Goal: Task Accomplishment & Management: Manage account settings

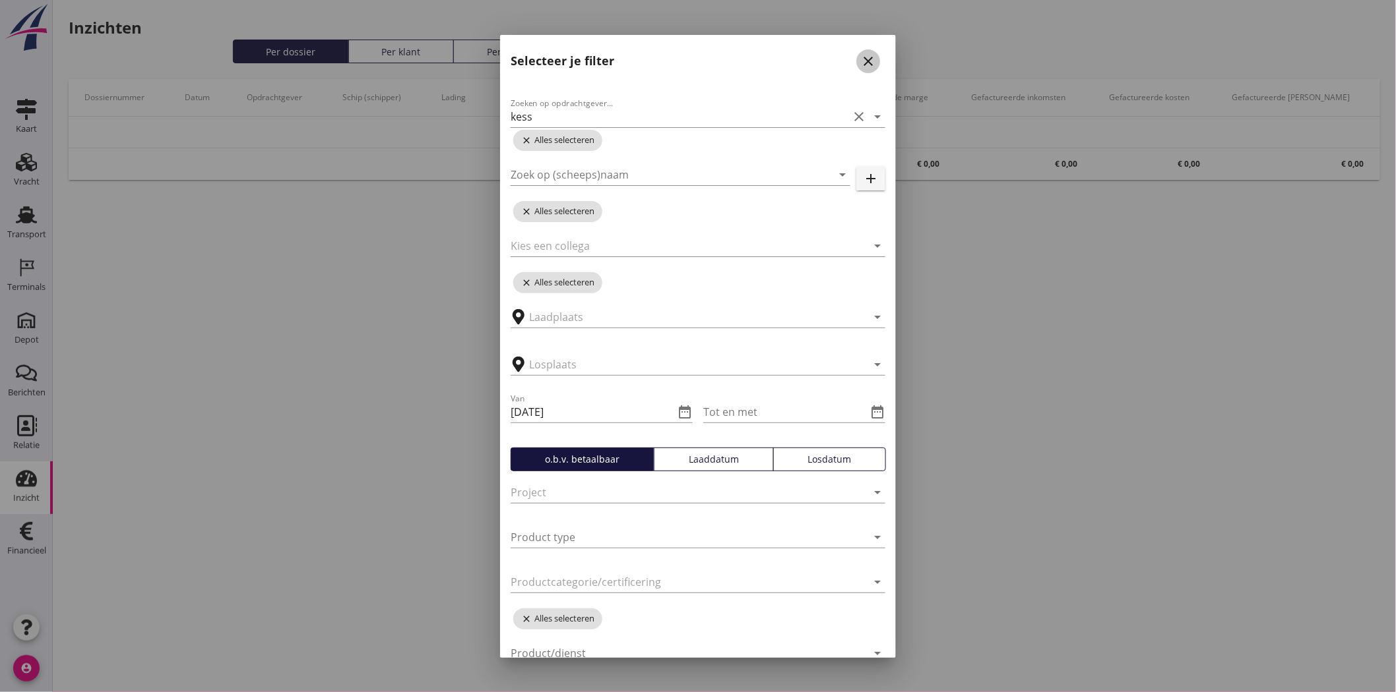
click at [860, 66] on icon "close" at bounding box center [868, 61] width 16 height 16
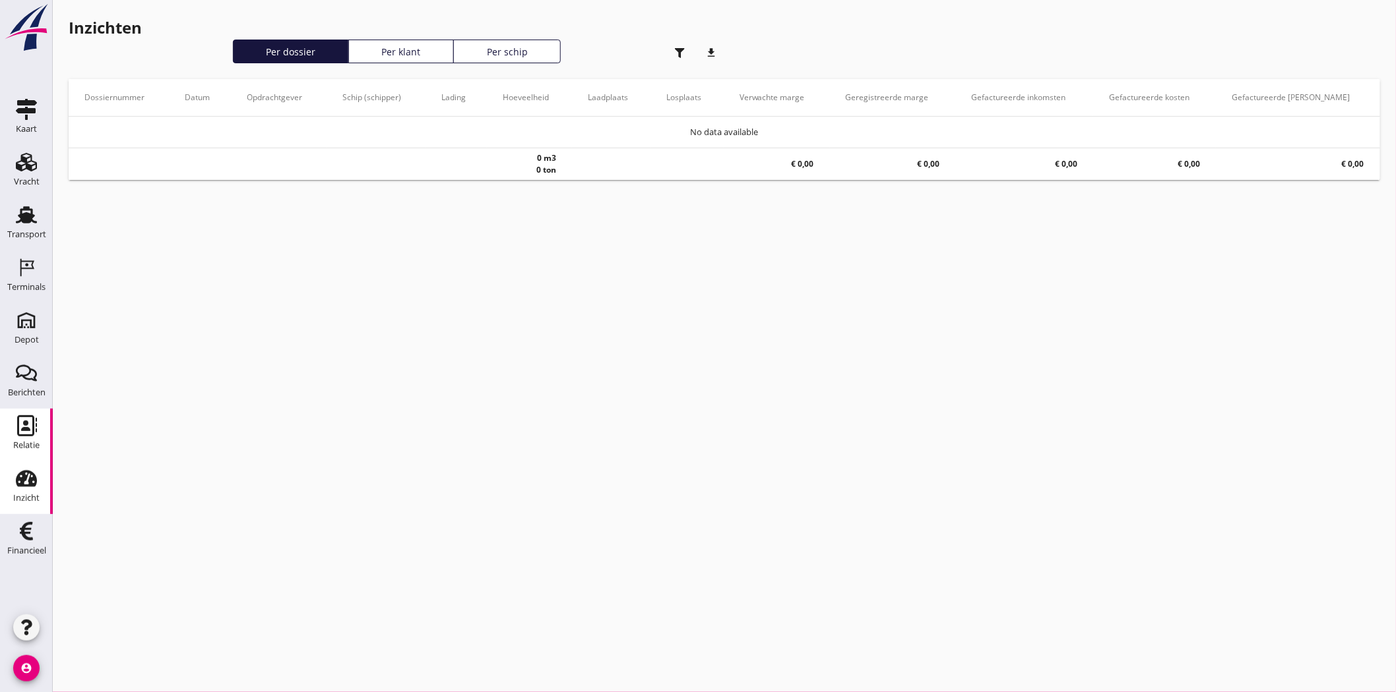
click at [35, 440] on div "Relatie" at bounding box center [26, 446] width 26 height 18
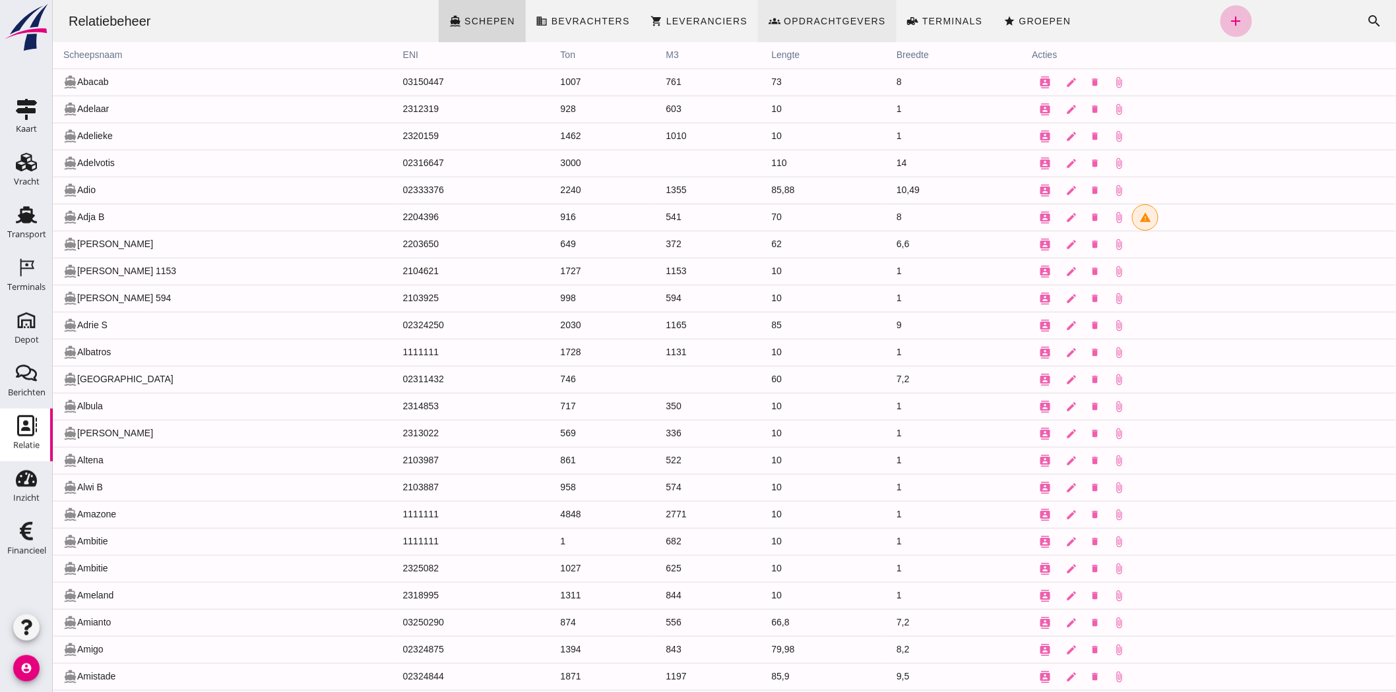
click at [826, 20] on span "Opdrachtgevers" at bounding box center [833, 21] width 103 height 11
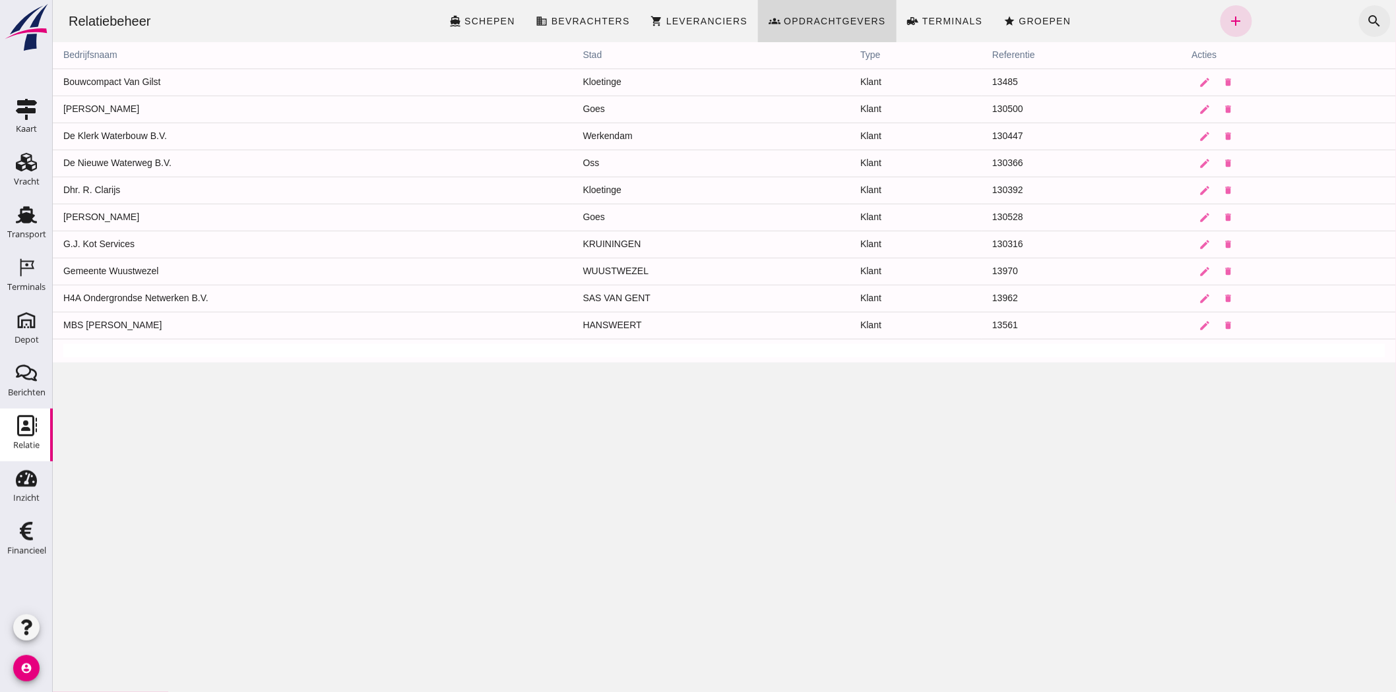
click at [1371, 20] on icon "search" at bounding box center [1374, 21] width 16 height 16
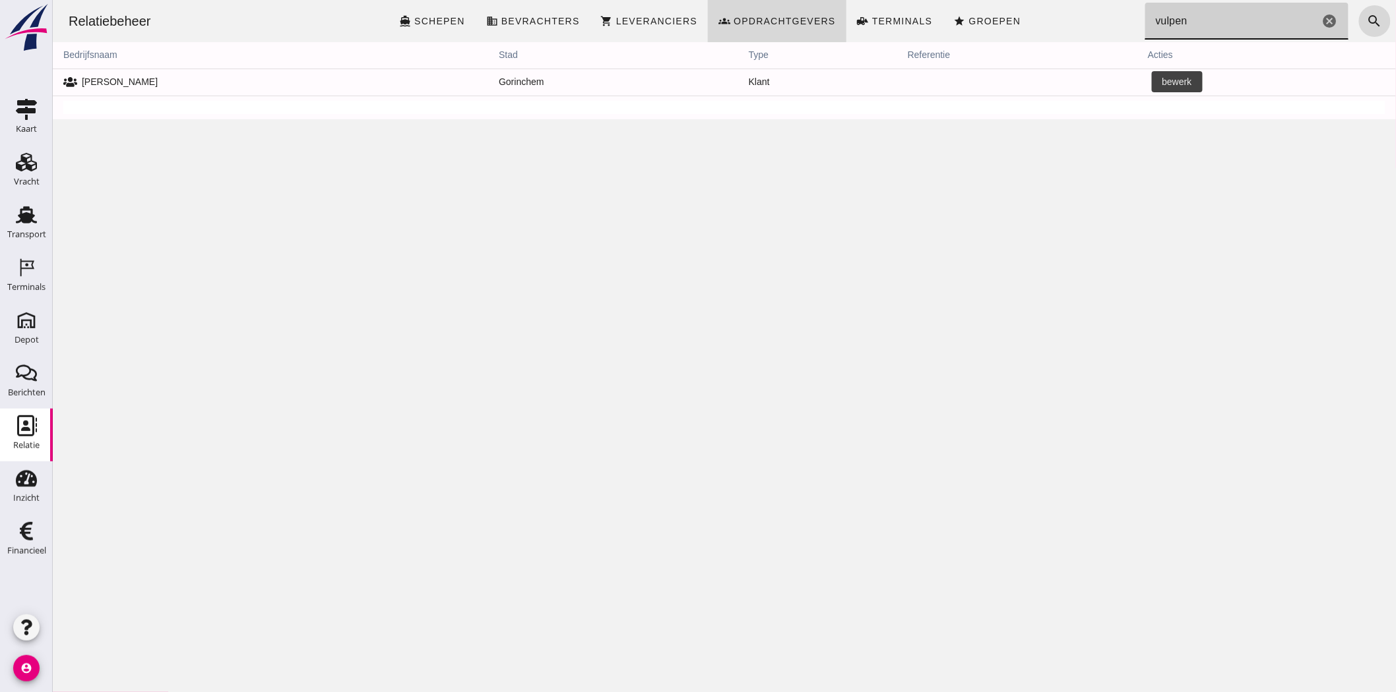
type input "vulpen"
click at [1147, 80] on link "edit" at bounding box center [1160, 82] width 26 height 26
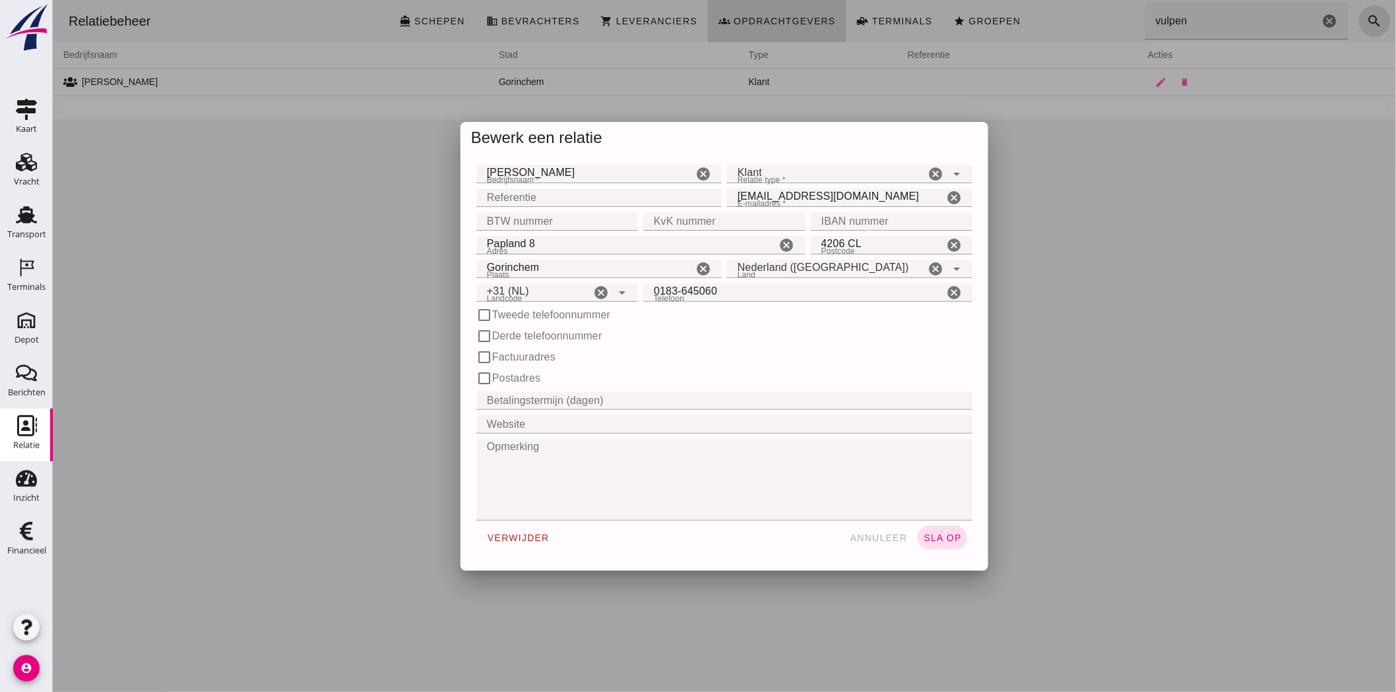
type input "+31 (NL)"
paste input "KVK 23028451"
type input "KVK 23028451"
drag, startPoint x: 886, startPoint y: 539, endPoint x: 439, endPoint y: 228, distance: 545.8
click at [886, 539] on span "annuleer" at bounding box center [878, 538] width 58 height 11
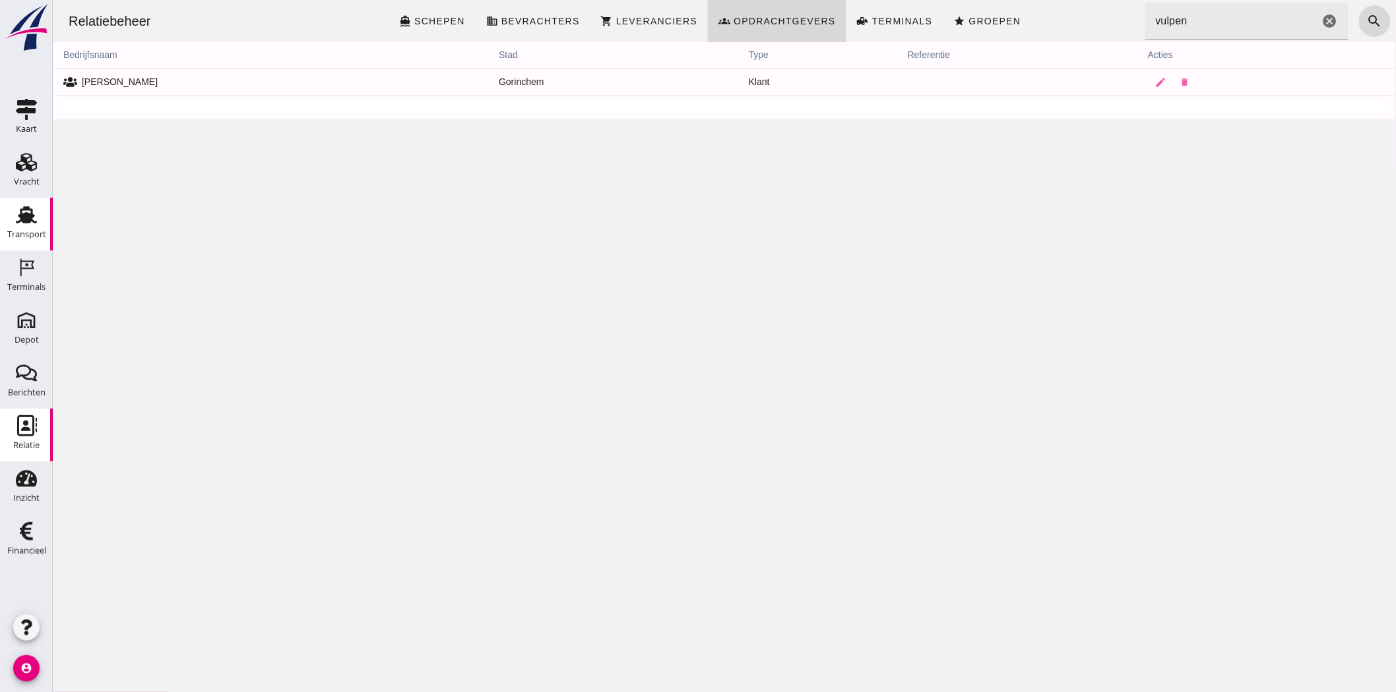
click at [28, 231] on div "Transport" at bounding box center [26, 234] width 39 height 9
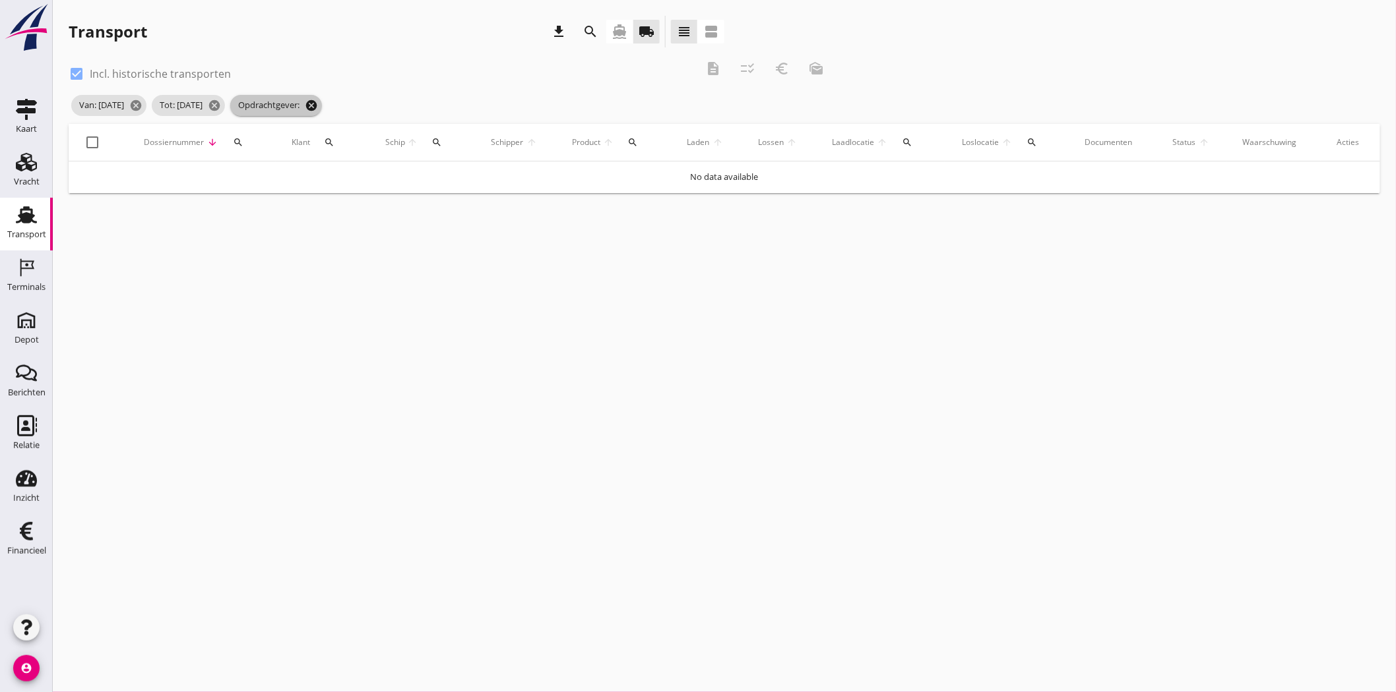
click at [318, 106] on icon "cancel" at bounding box center [311, 105] width 13 height 13
click at [586, 25] on icon "search" at bounding box center [590, 32] width 16 height 16
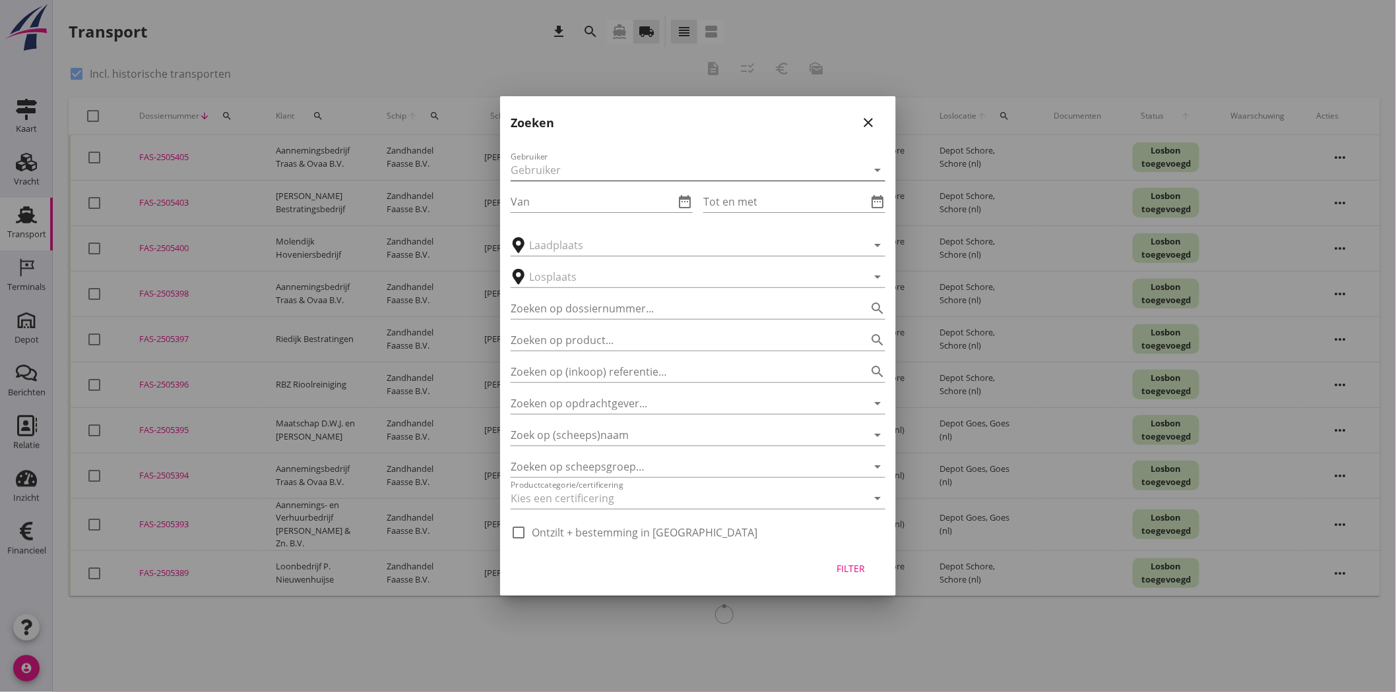
click at [611, 172] on div at bounding box center [688, 170] width 356 height 21
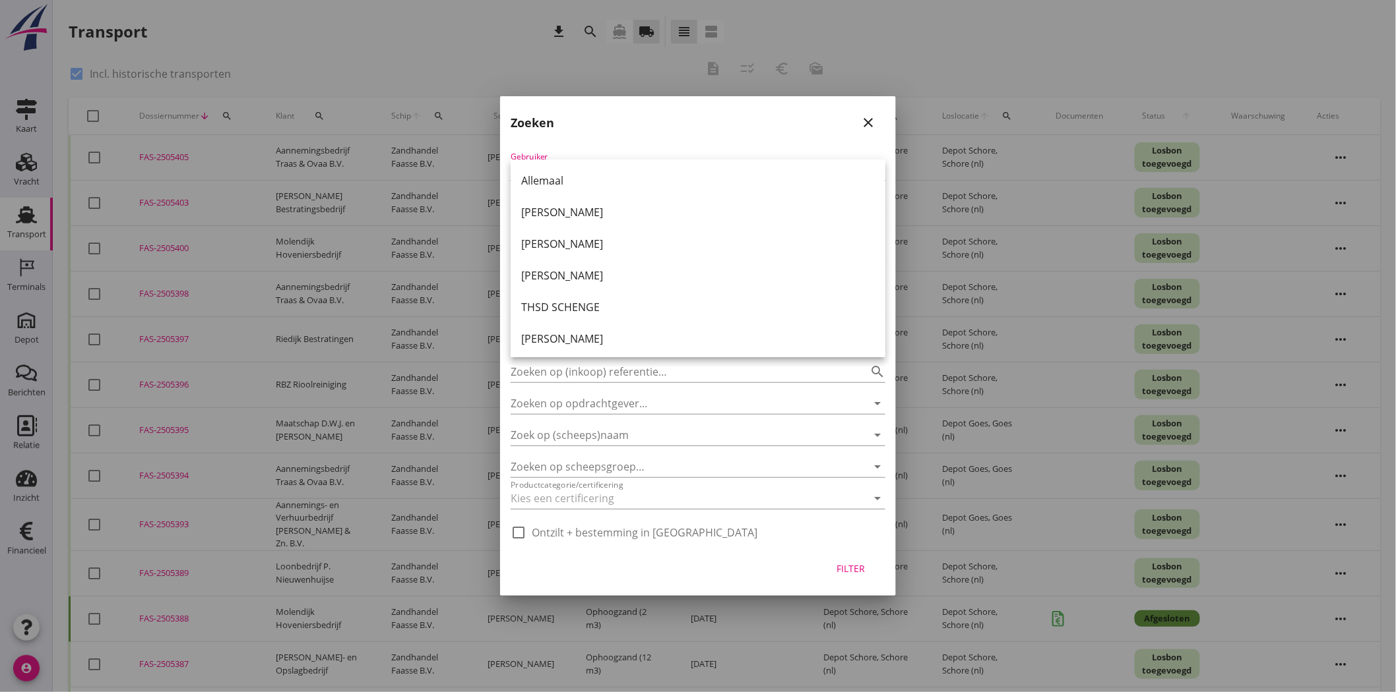
click at [624, 154] on div "Gebruiker arrow_drop_down" at bounding box center [697, 166] width 375 height 29
click at [675, 145] on div "Gebruiker arrow_drop_down Van date_range Tot en met date_range arrow_drop_down …" at bounding box center [698, 342] width 396 height 408
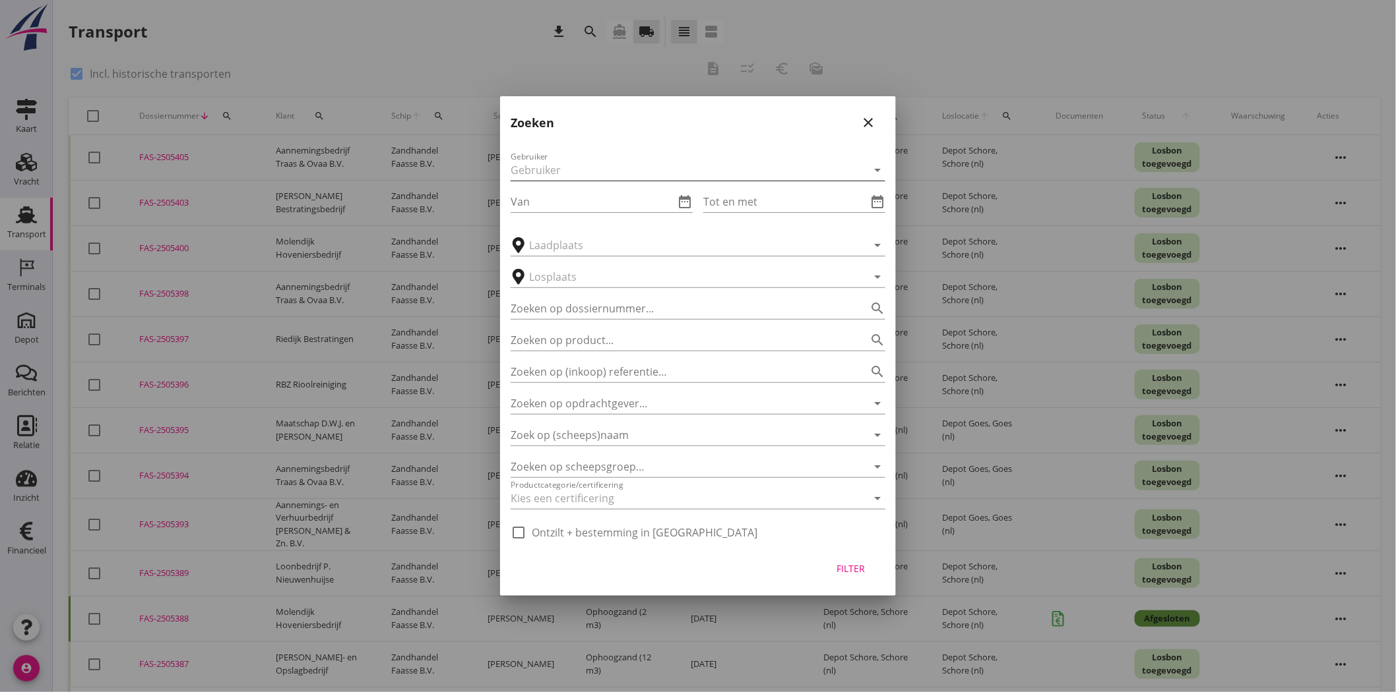
click at [638, 171] on div at bounding box center [688, 170] width 356 height 21
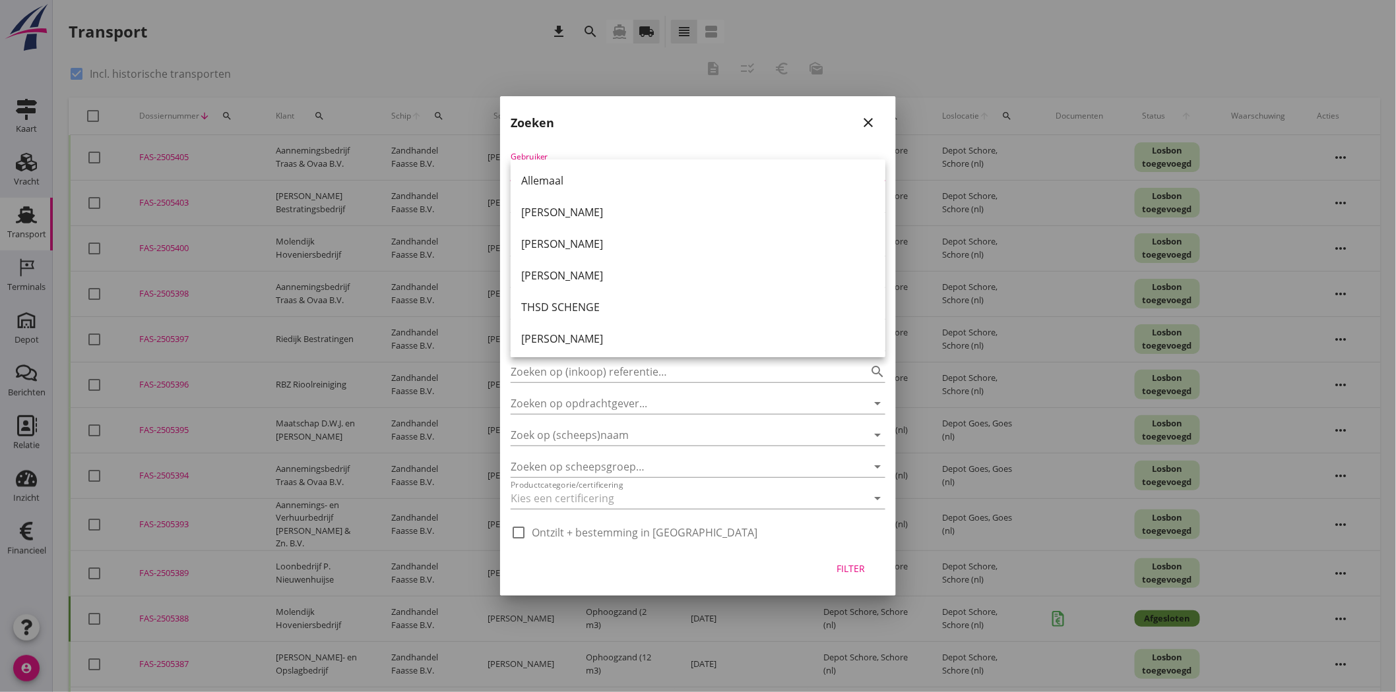
click at [643, 140] on div "Gebruiker arrow_drop_down Van date_range Tot en met date_range arrow_drop_down …" at bounding box center [698, 342] width 396 height 408
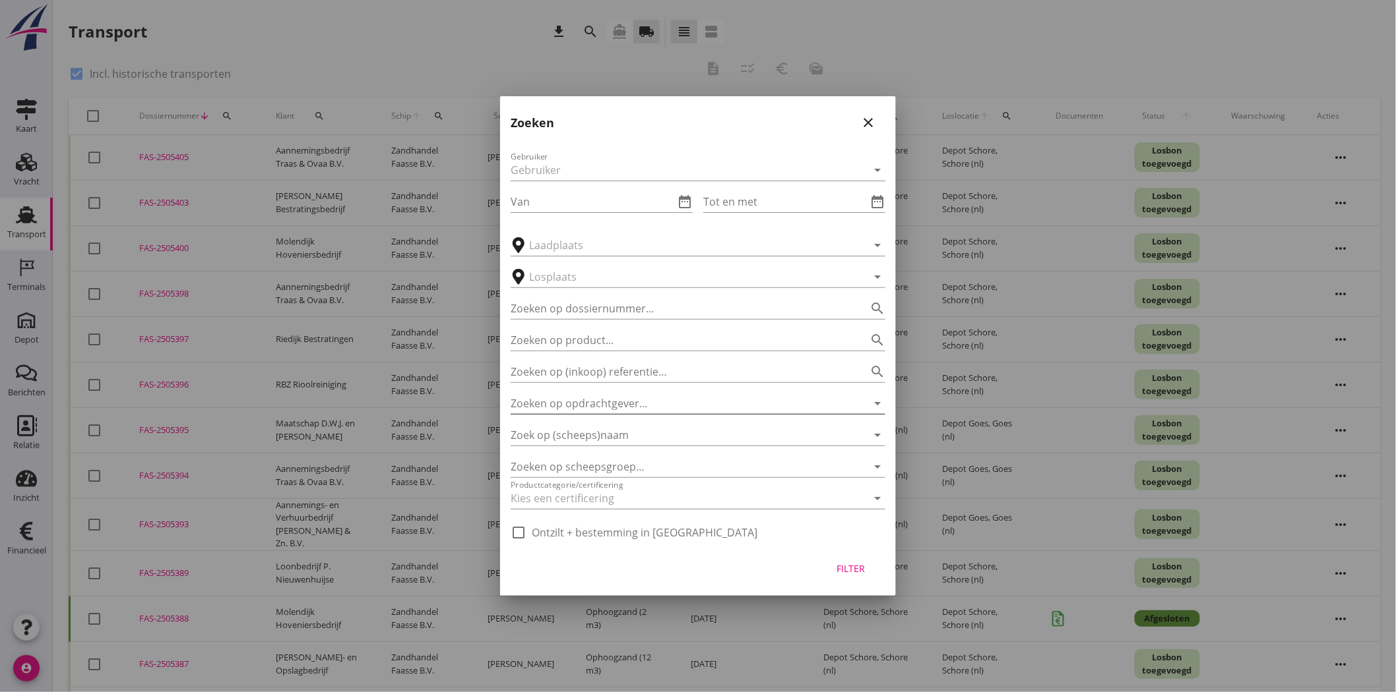
click at [661, 399] on input "Zoeken op opdrachtgever..." at bounding box center [679, 403] width 338 height 21
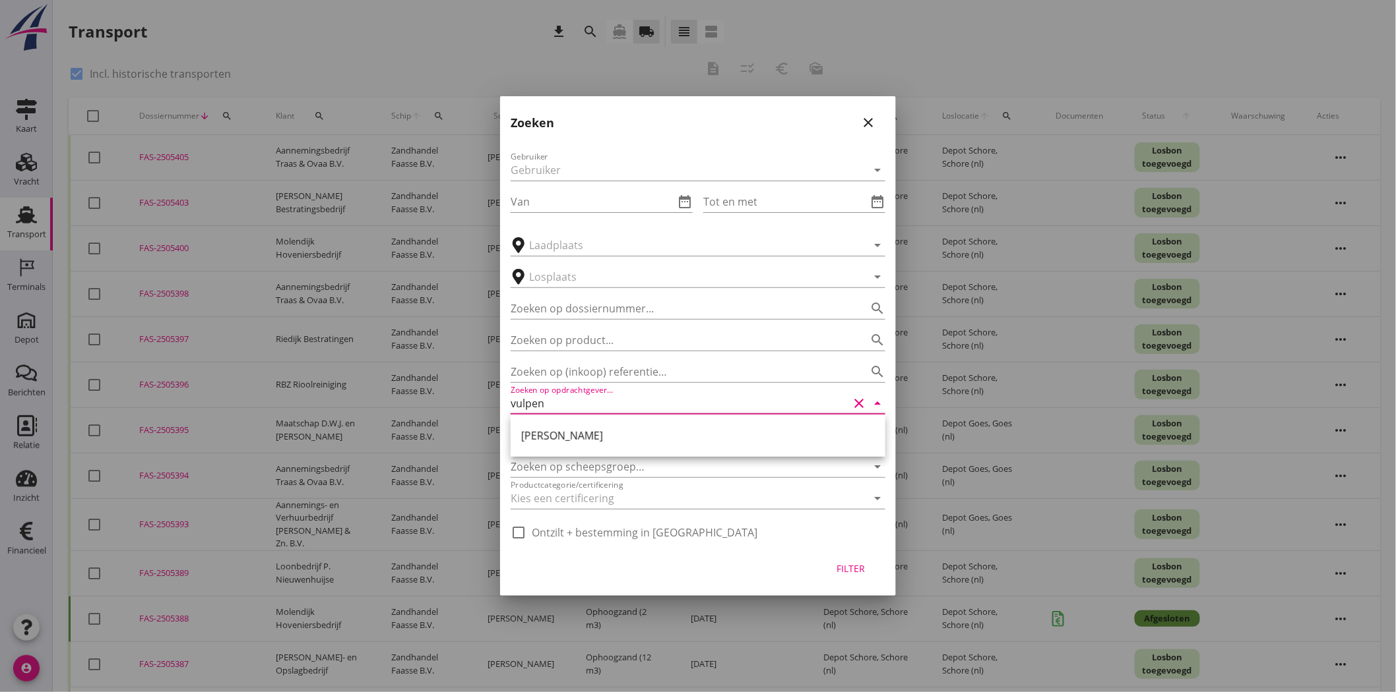
click at [650, 422] on div "[PERSON_NAME]" at bounding box center [697, 436] width 353 height 32
type input "[PERSON_NAME]"
click at [846, 565] on div "Filter" at bounding box center [850, 569] width 37 height 14
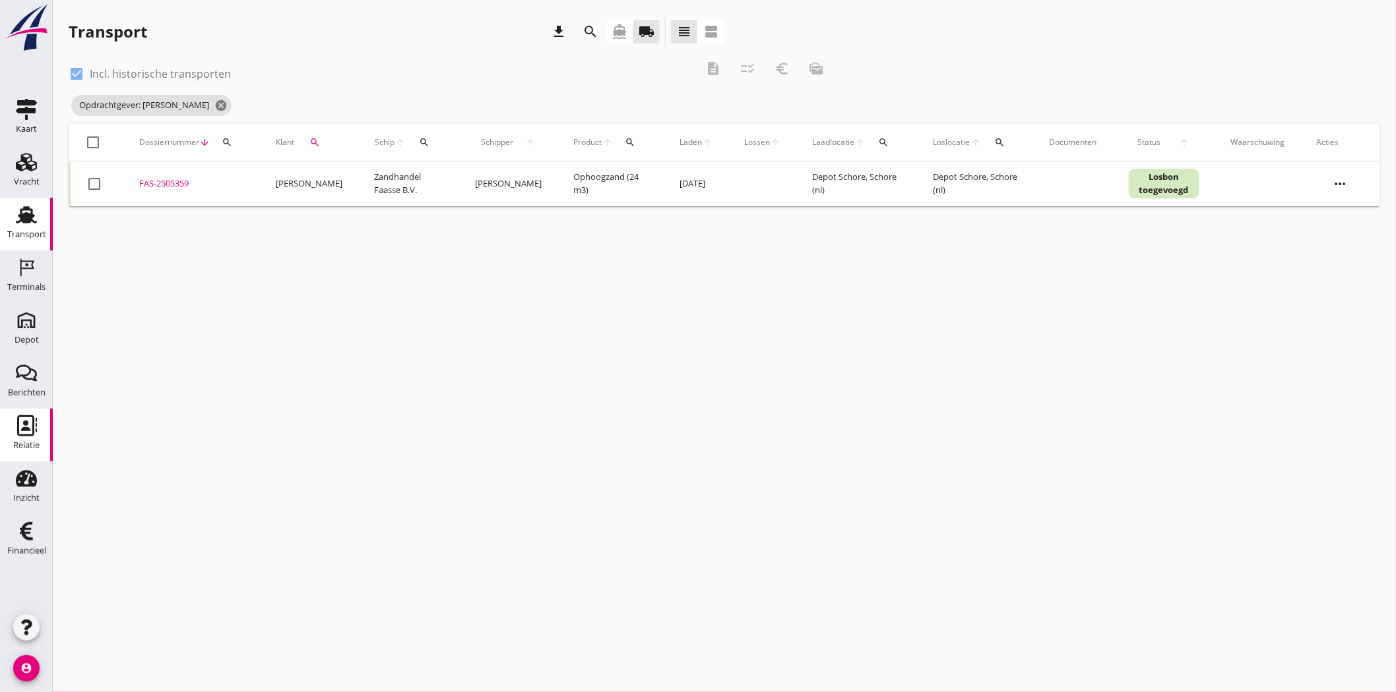
click at [20, 431] on icon "Relatie" at bounding box center [26, 425] width 21 height 21
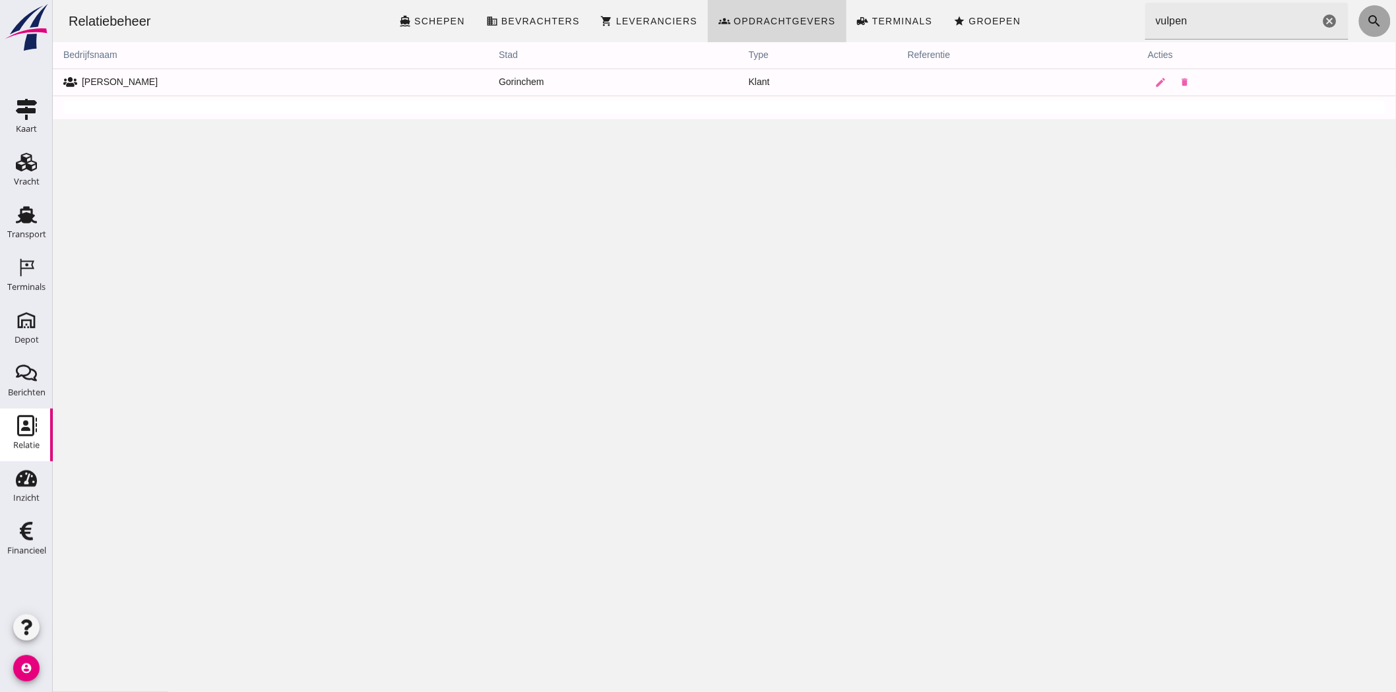
click at [1366, 22] on icon "search" at bounding box center [1374, 21] width 16 height 16
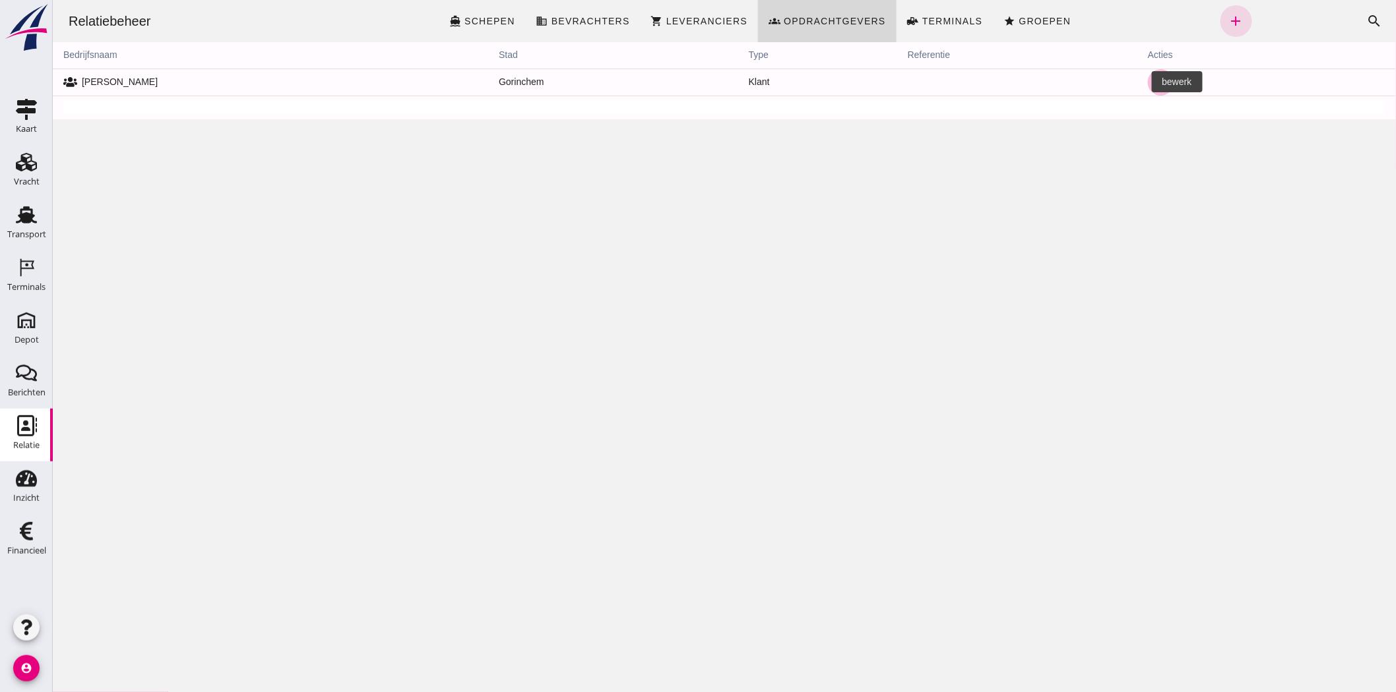
click at [1154, 80] on icon "edit" at bounding box center [1160, 83] width 12 height 12
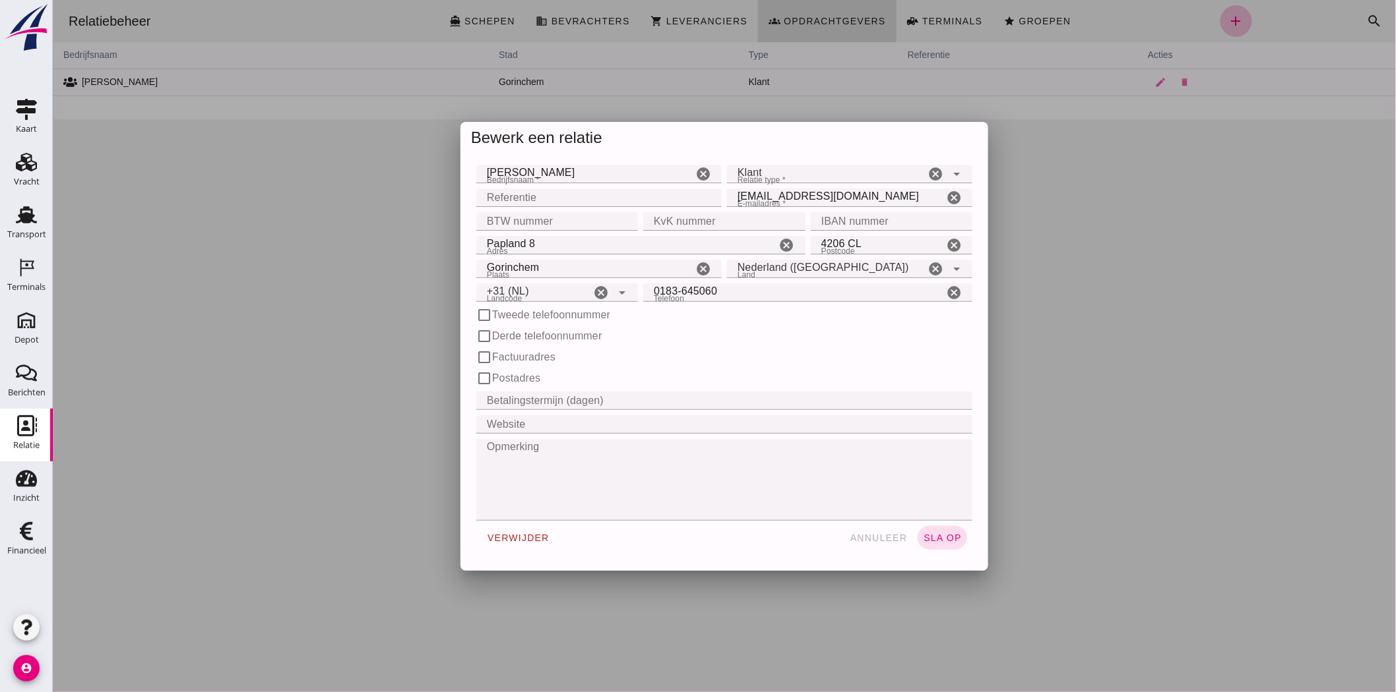
drag, startPoint x: 742, startPoint y: 194, endPoint x: 754, endPoint y: 190, distance: 13.1
click at [742, 193] on input "[EMAIL_ADDRESS][DOMAIN_NAME]" at bounding box center [834, 198] width 216 height 18
click at [747, 194] on input "[EMAIL_ADDRESS][DOMAIN_NAME]" at bounding box center [834, 198] width 216 height 18
type input "[EMAIL_ADDRESS][DOMAIN_NAME]"
click at [900, 323] on div "check_box_outline_blank Tweede telefoonnummer" at bounding box center [723, 315] width 501 height 21
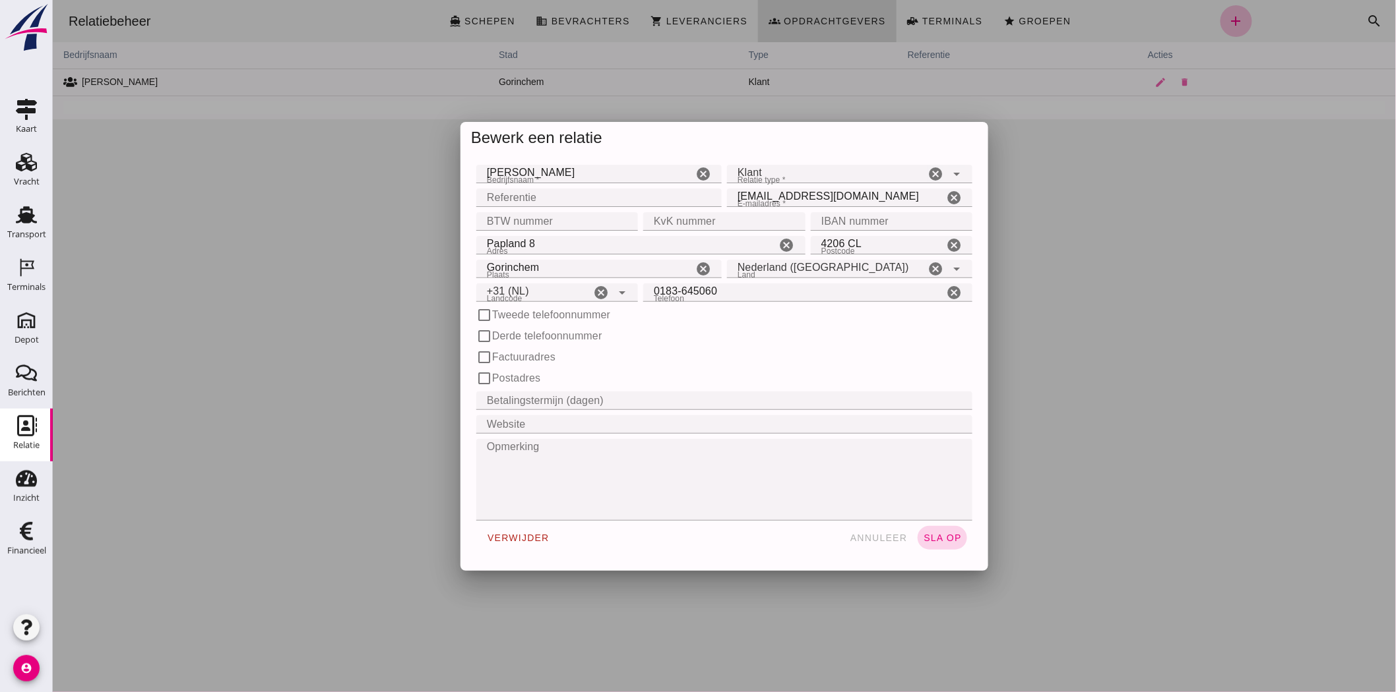
click at [935, 536] on span "sla op" at bounding box center [941, 538] width 39 height 11
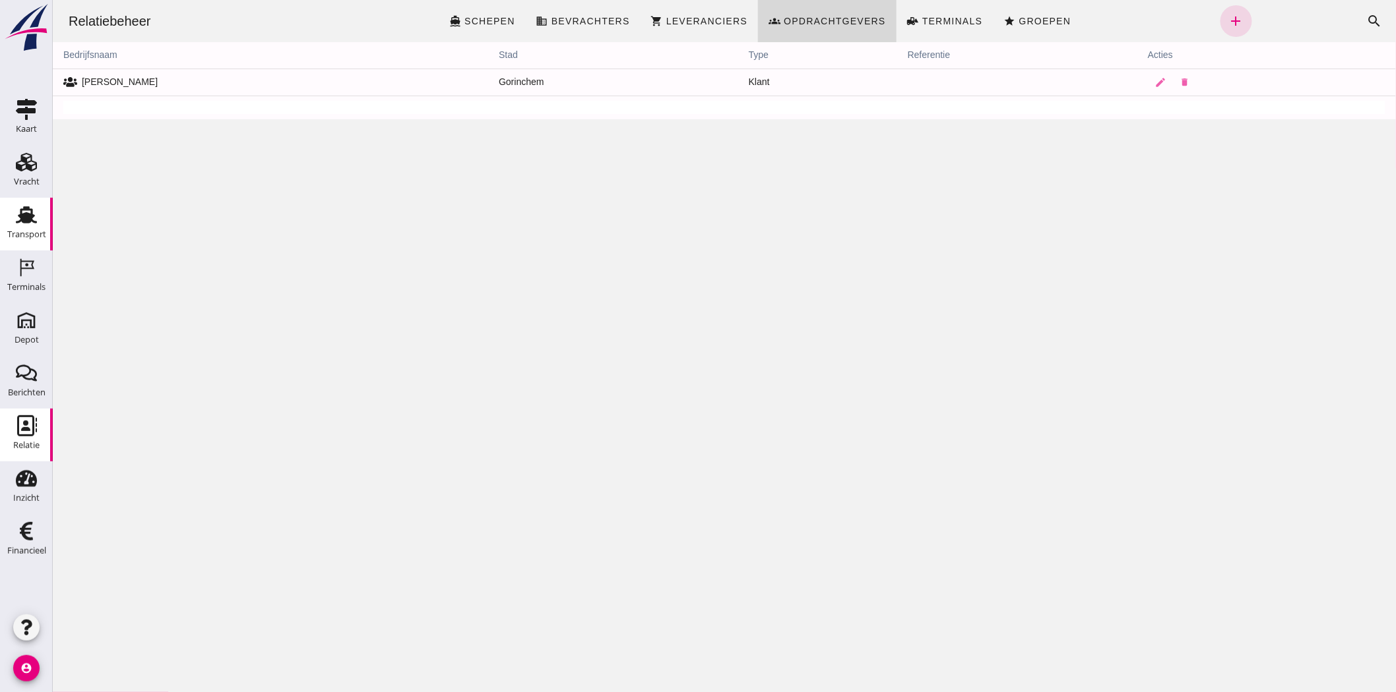
click at [26, 229] on div "Transport" at bounding box center [26, 235] width 39 height 18
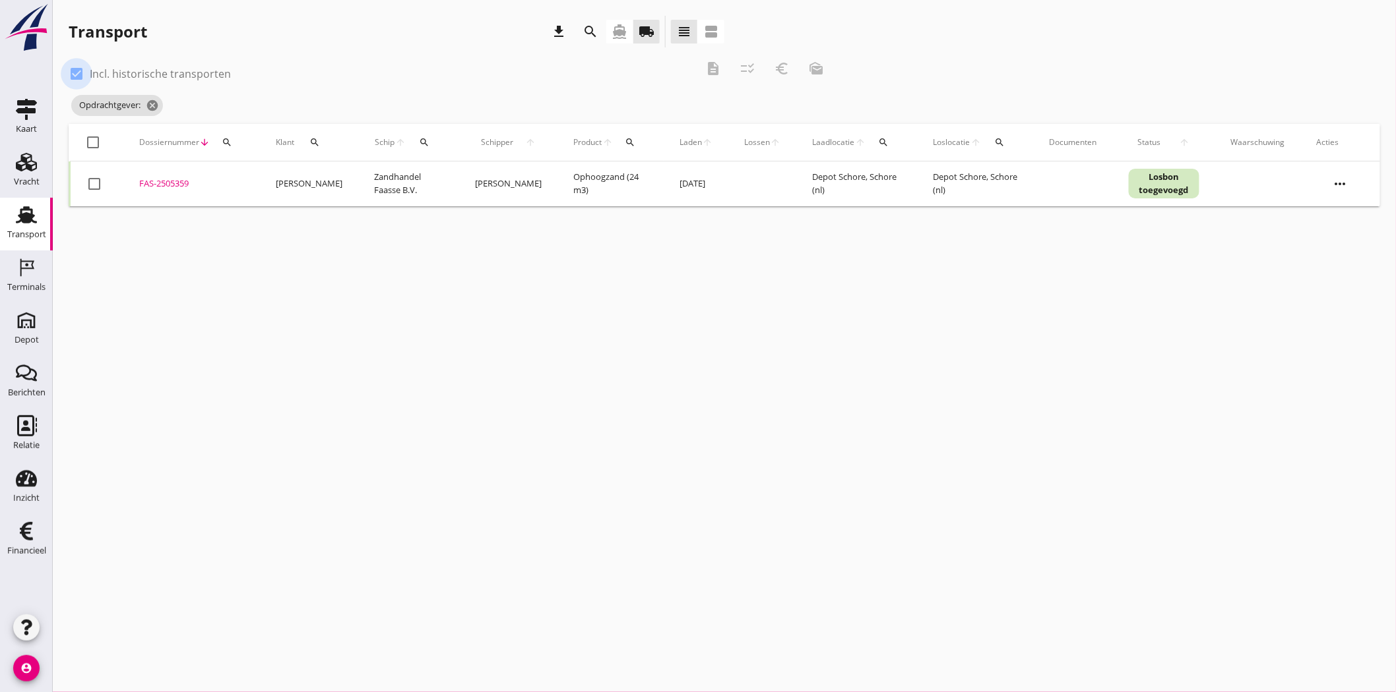
click at [80, 71] on div at bounding box center [76, 74] width 22 height 22
checkbox input "false"
click at [214, 109] on icon "cancel" at bounding box center [220, 105] width 13 height 13
